Goal: Task Accomplishment & Management: Manage account settings

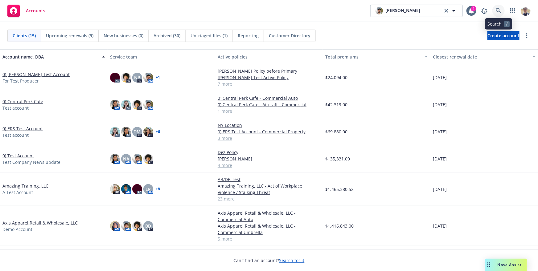
click at [501, 11] on icon at bounding box center [499, 11] width 6 height 6
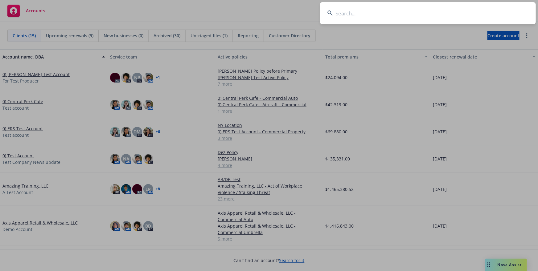
type input "w"
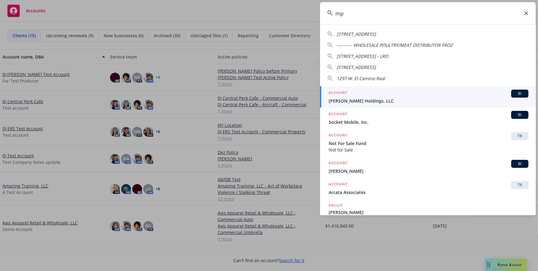
type input "mpl"
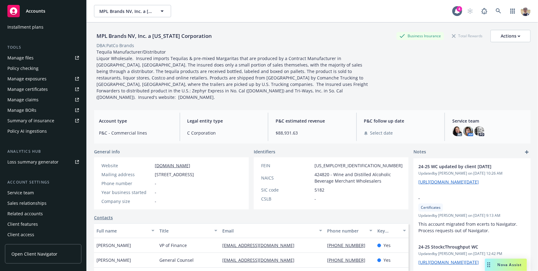
scroll to position [135, 0]
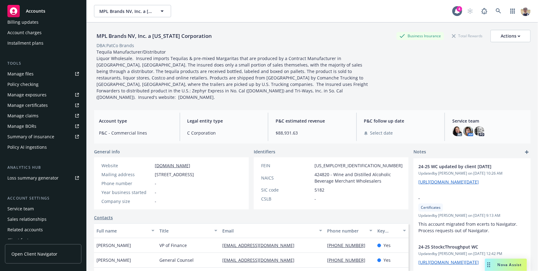
click at [43, 105] on div "Manage certificates" at bounding box center [27, 106] width 40 height 10
